Goal: Task Accomplishment & Management: Manage account settings

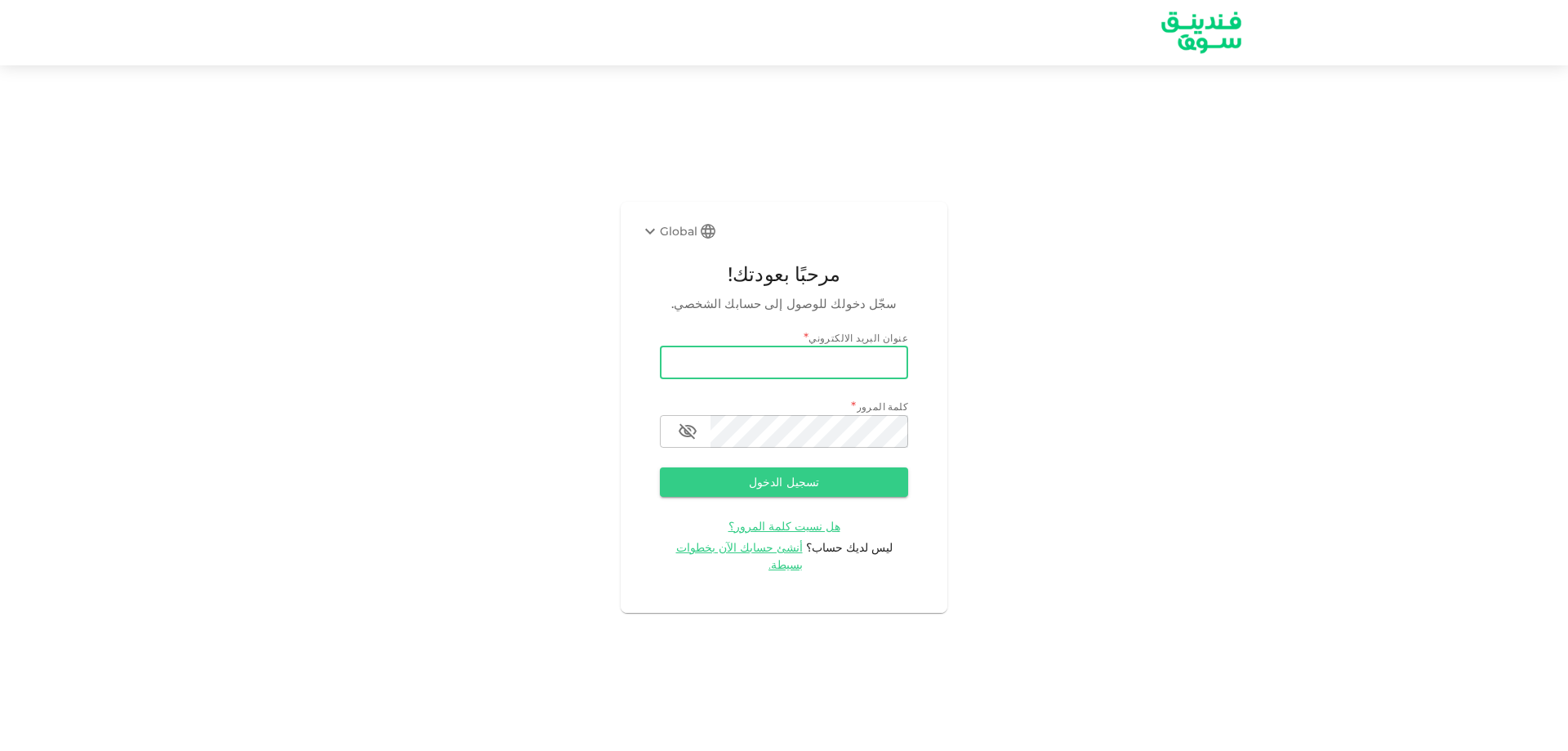
click at [710, 377] on input "email" at bounding box center [784, 363] width 249 height 32
type input "[EMAIL_ADDRESS][DOMAIN_NAME]"
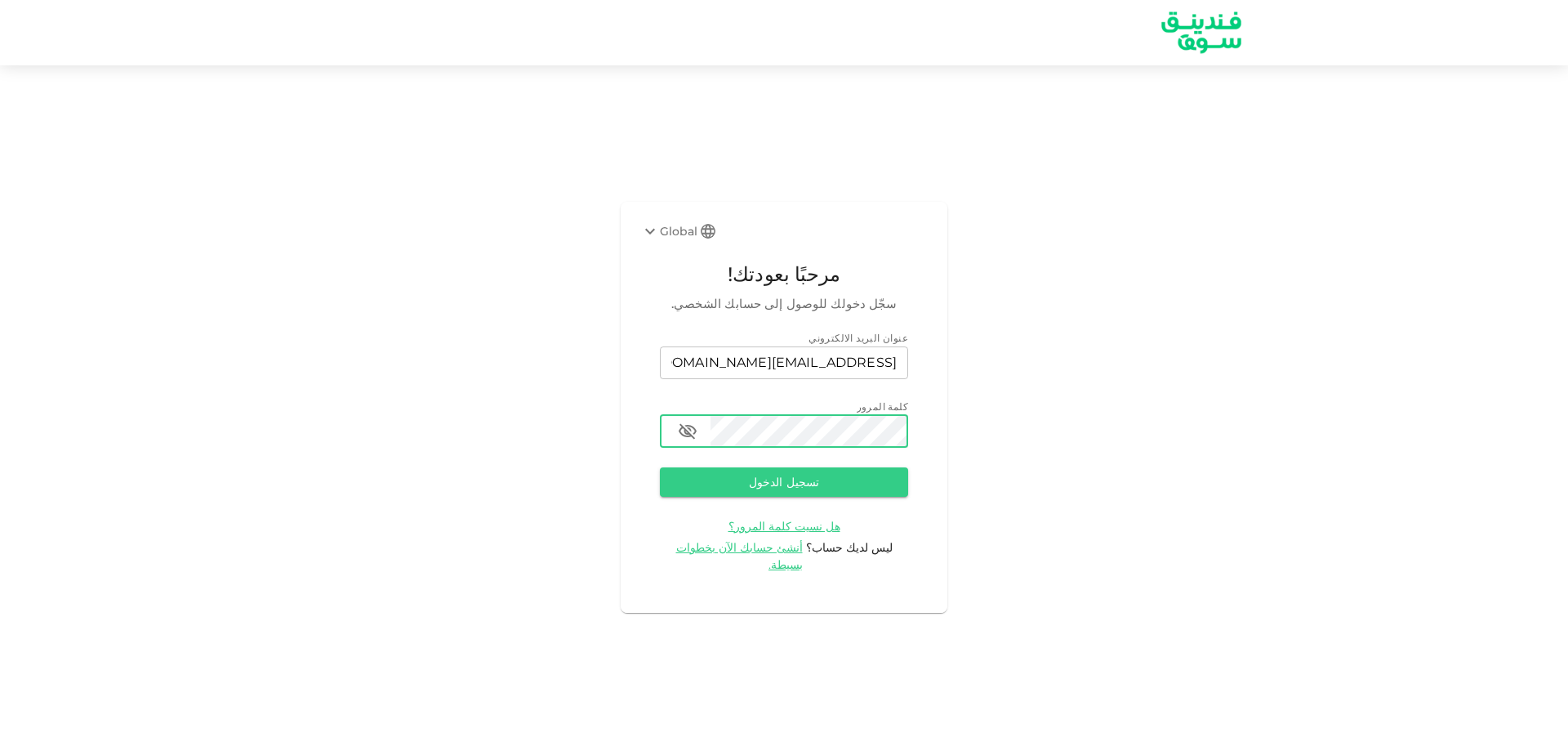
click at [660, 467] on button "تسجيل الدخول" at bounding box center [784, 482] width 249 height 30
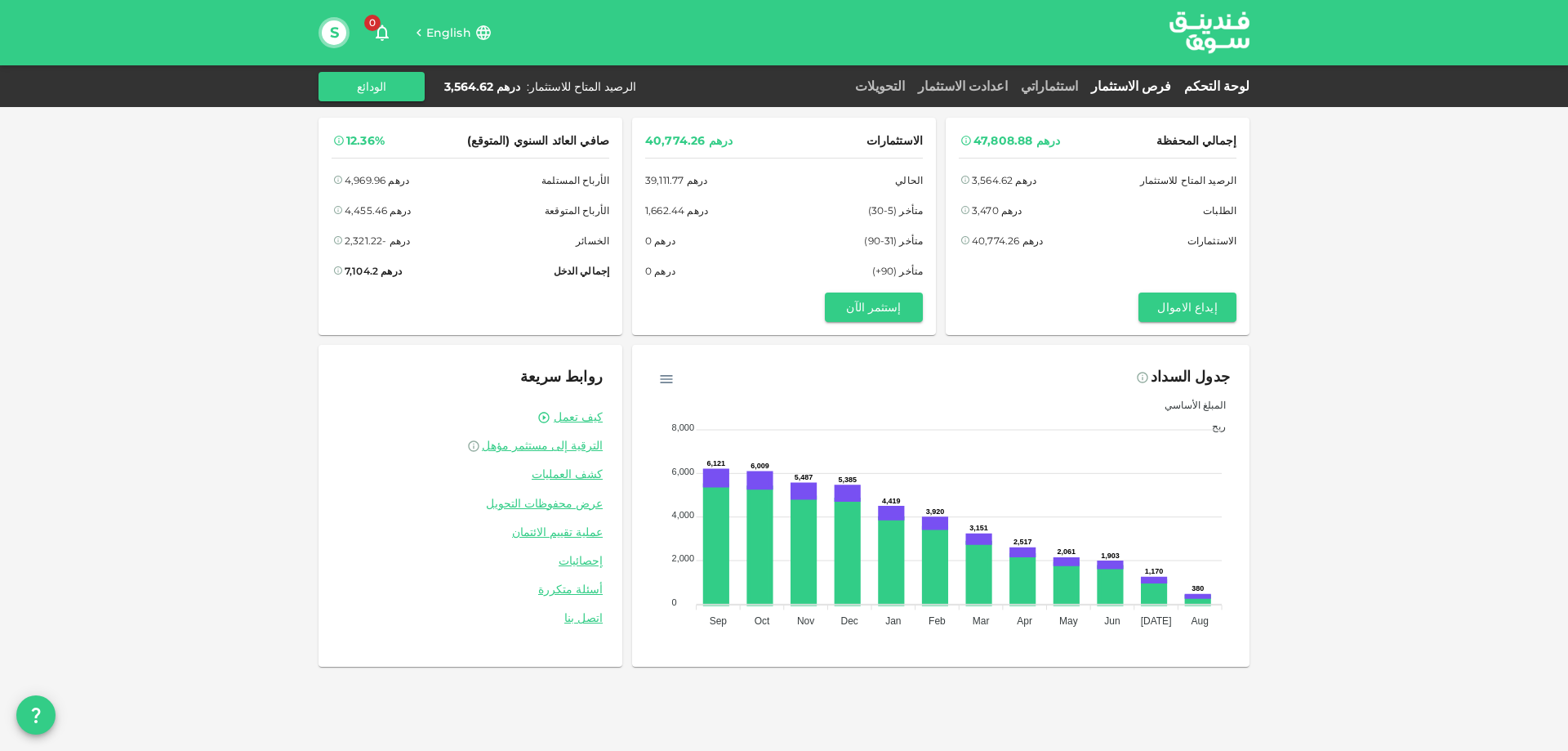
click at [1176, 82] on link "فرص الاستثمار" at bounding box center [1131, 86] width 93 height 15
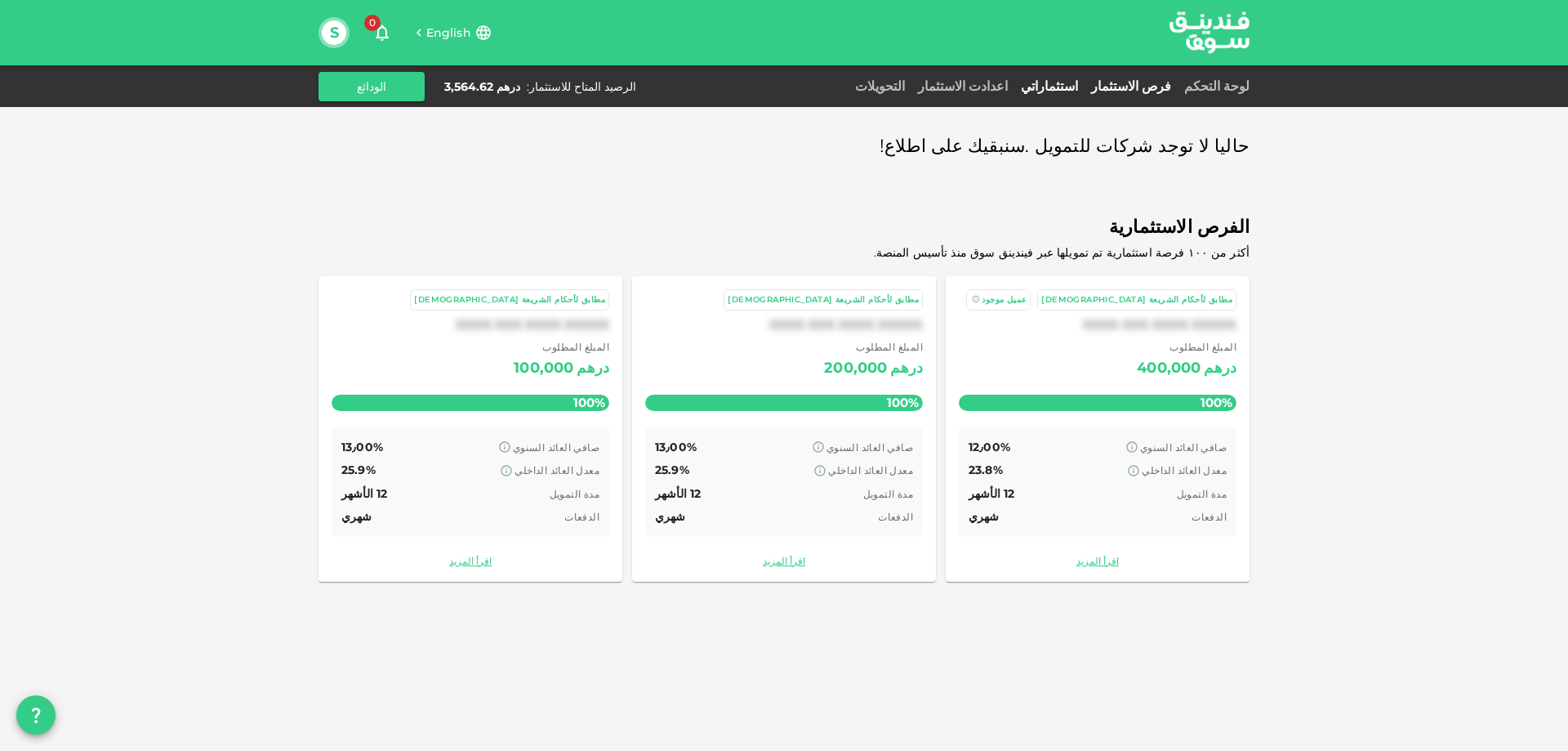
click at [1085, 84] on link "استثماراتي" at bounding box center [1050, 86] width 70 height 15
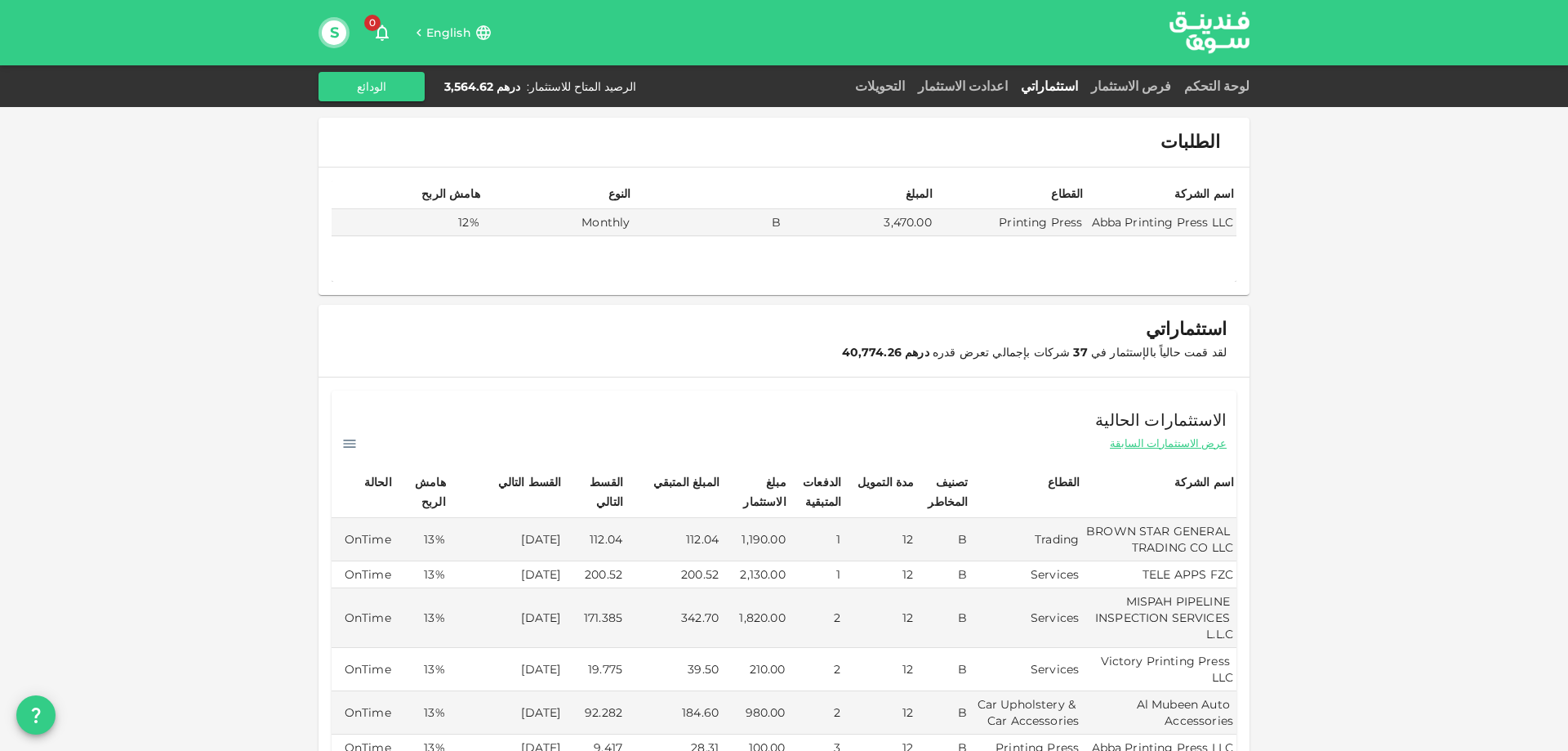
scroll to position [245, 0]
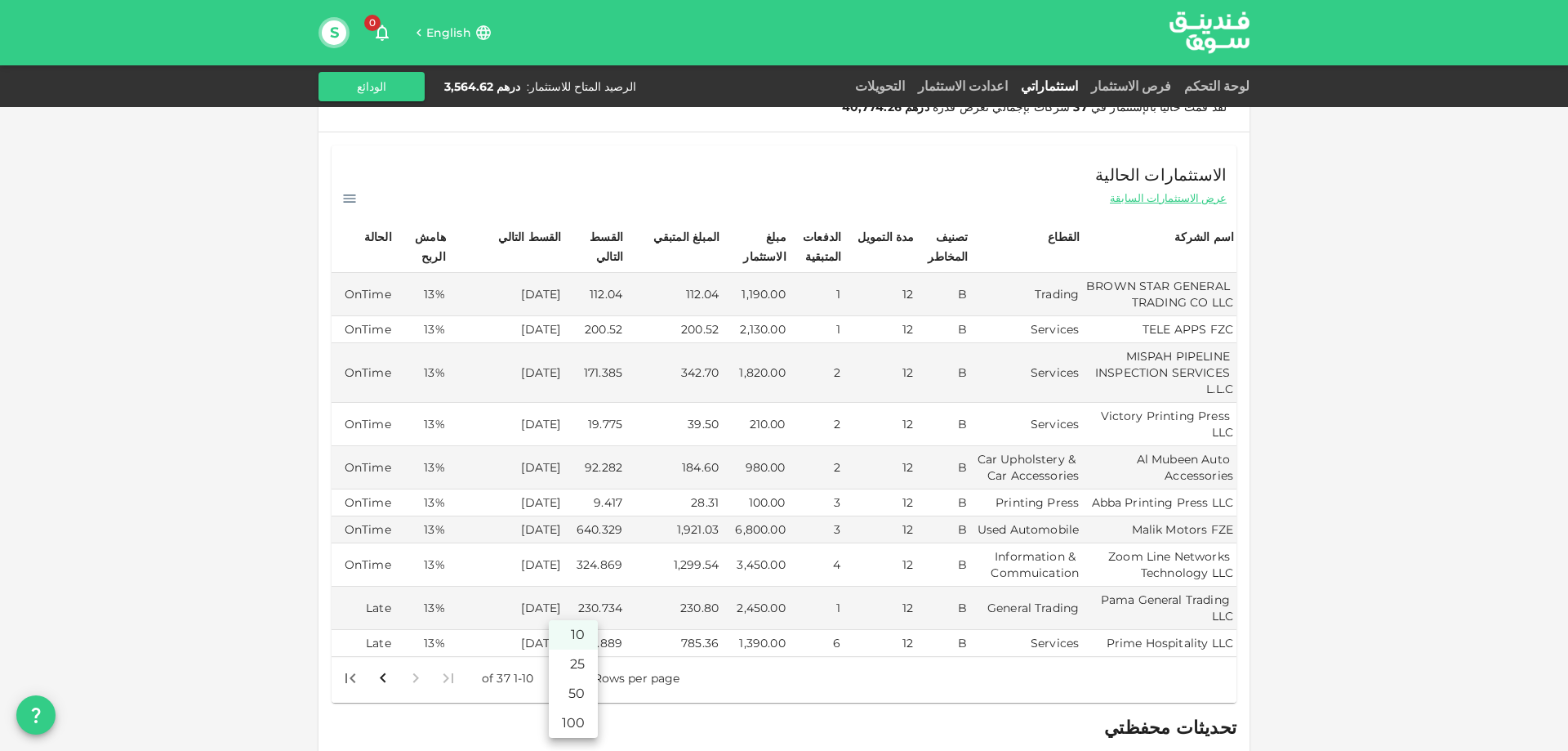
click at [568, 663] on body "English 0 S لوحة التحكم فرص الاستثمار استثماراتي اعدادت الاستثمار التحويلات الر…" at bounding box center [784, 376] width 1568 height 751
click at [579, 686] on li "50" at bounding box center [574, 693] width 49 height 30
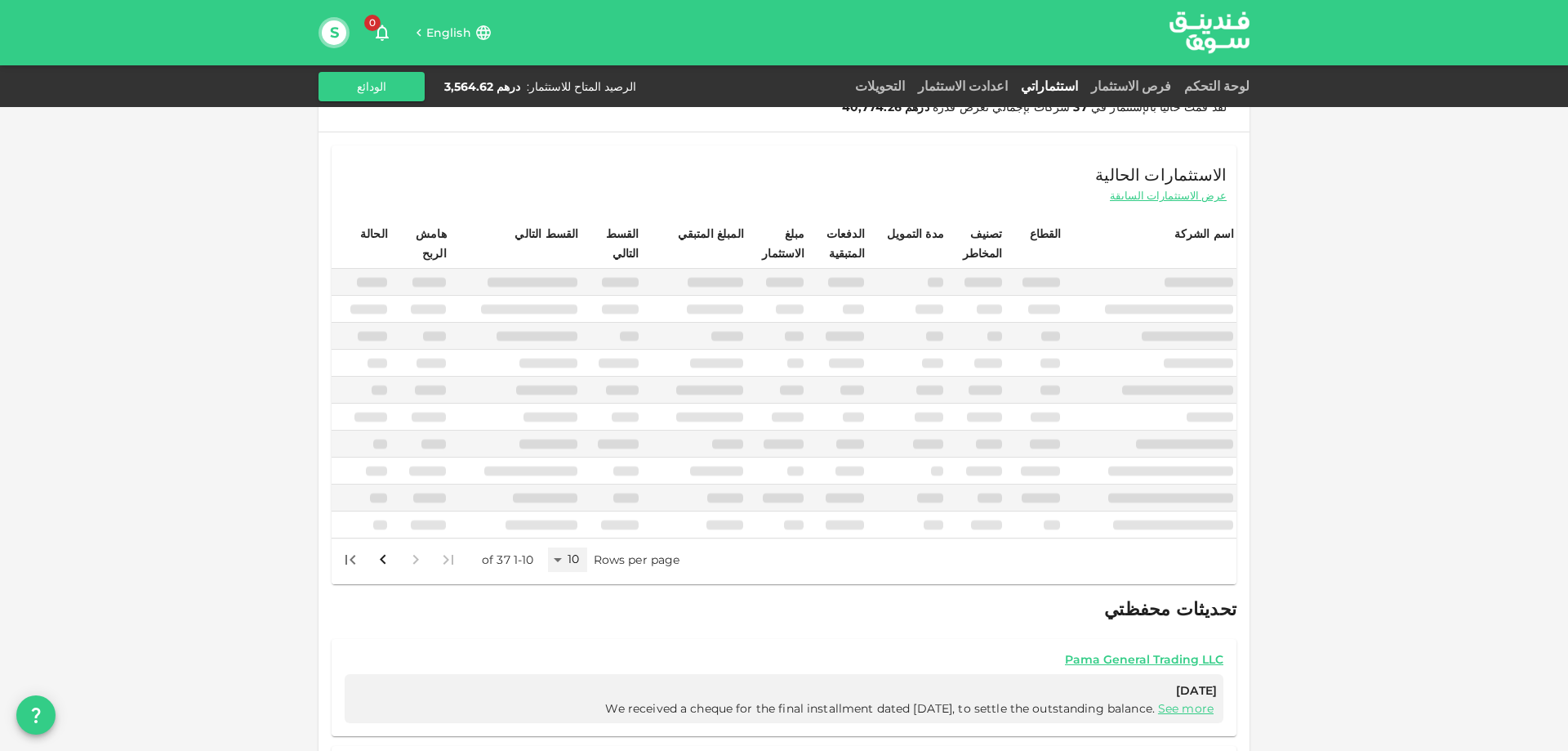
type input "50"
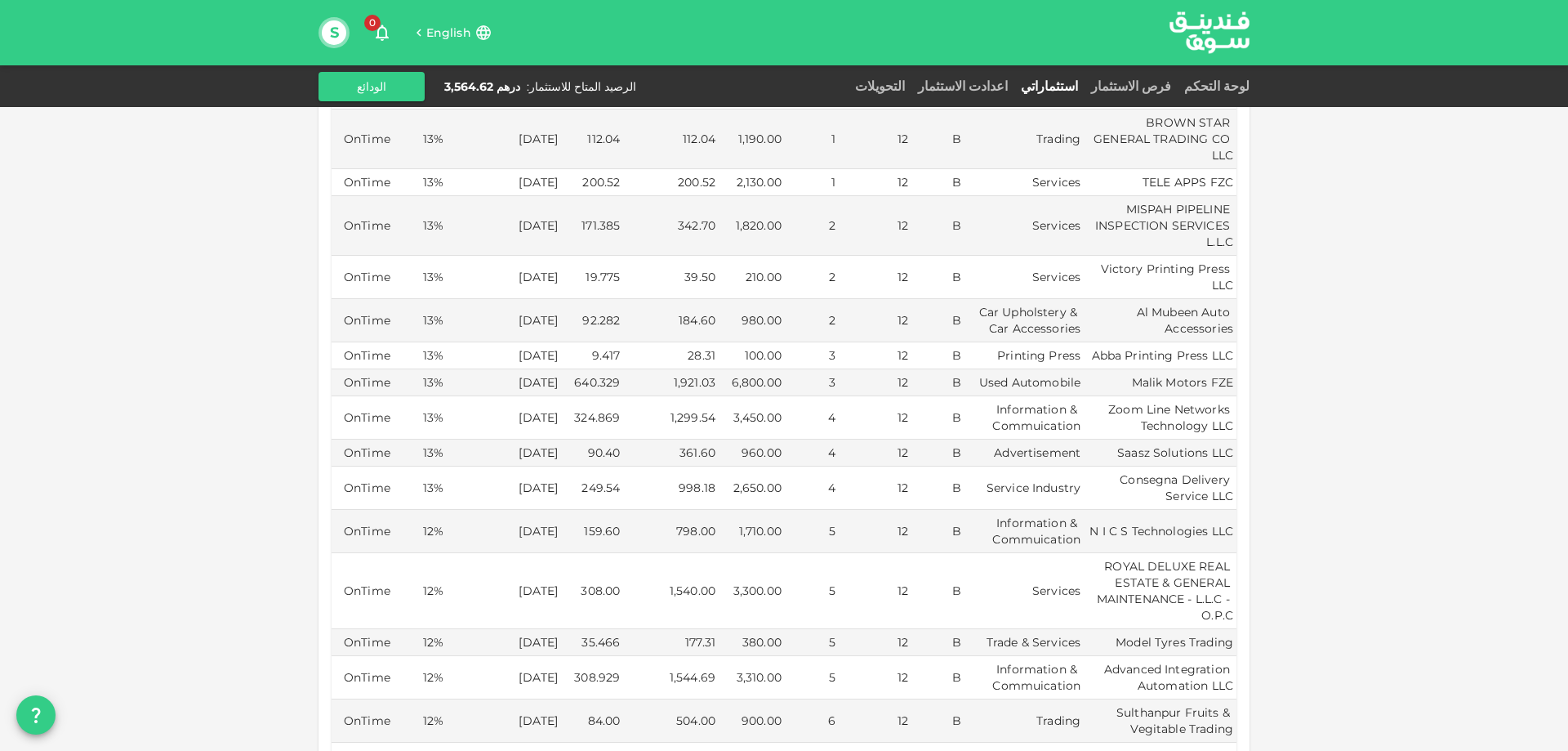
scroll to position [327, 0]
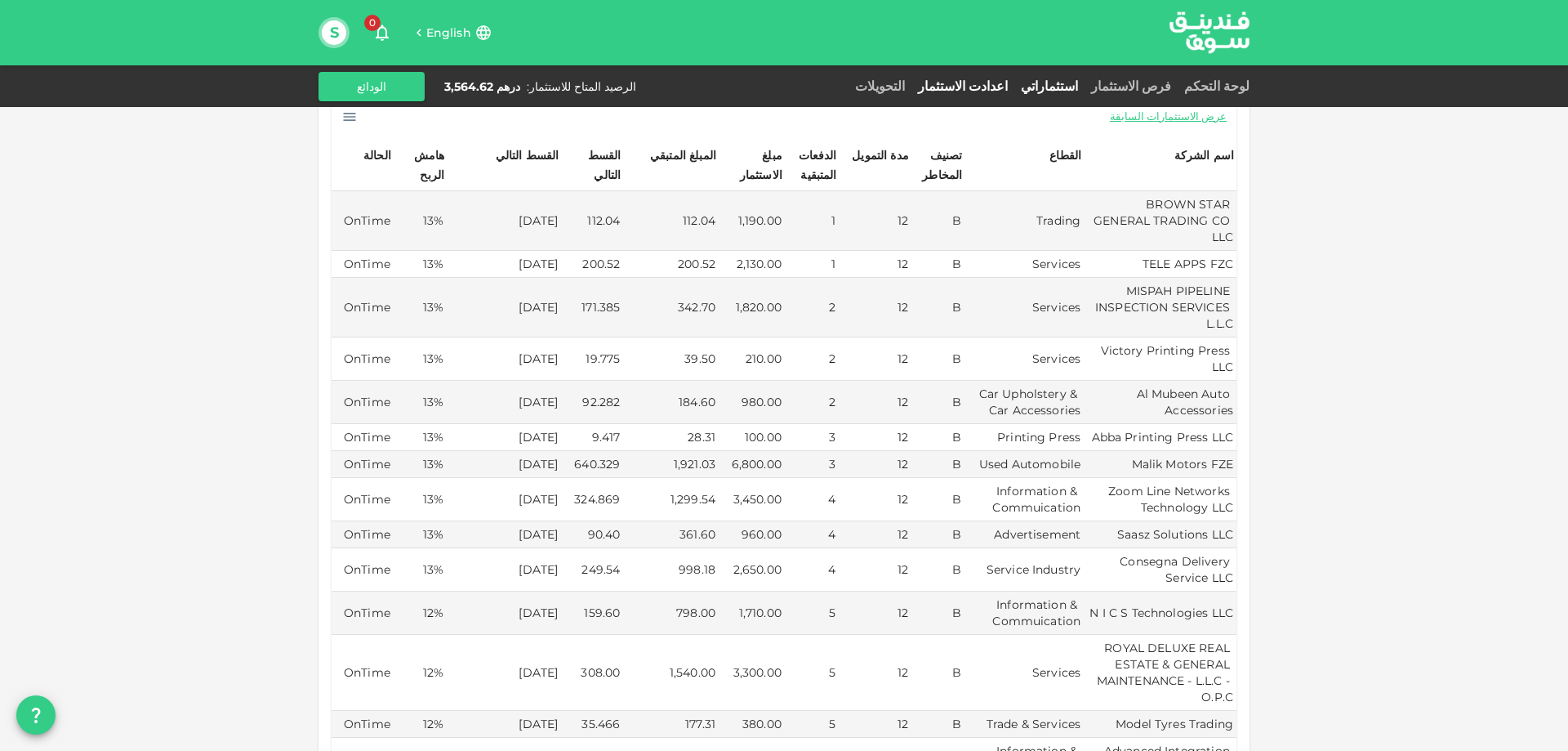
click at [996, 83] on link "اعدادت الاستثمار" at bounding box center [963, 86] width 103 height 15
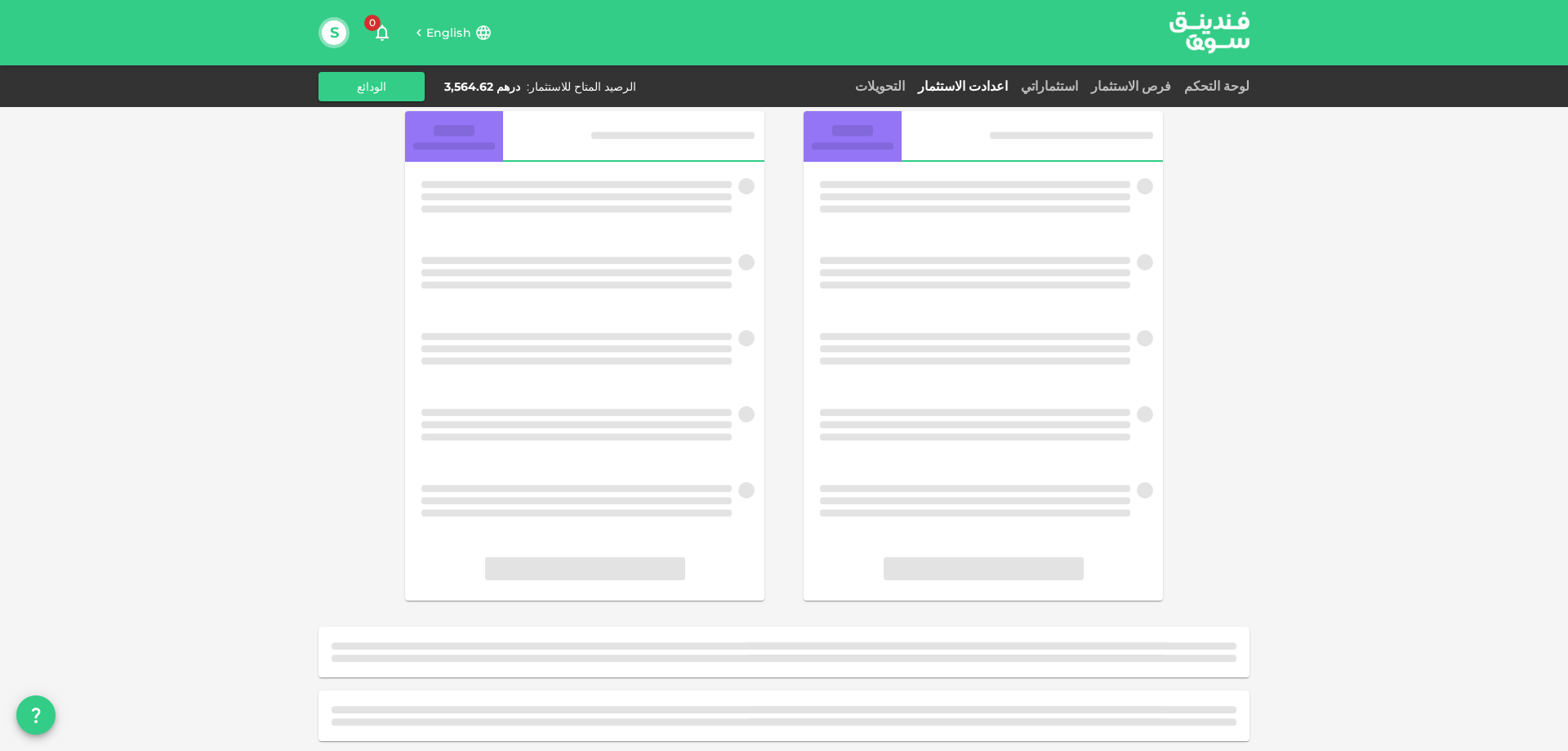
scroll to position [45, 0]
